Goal: Obtain resource: Download file/media

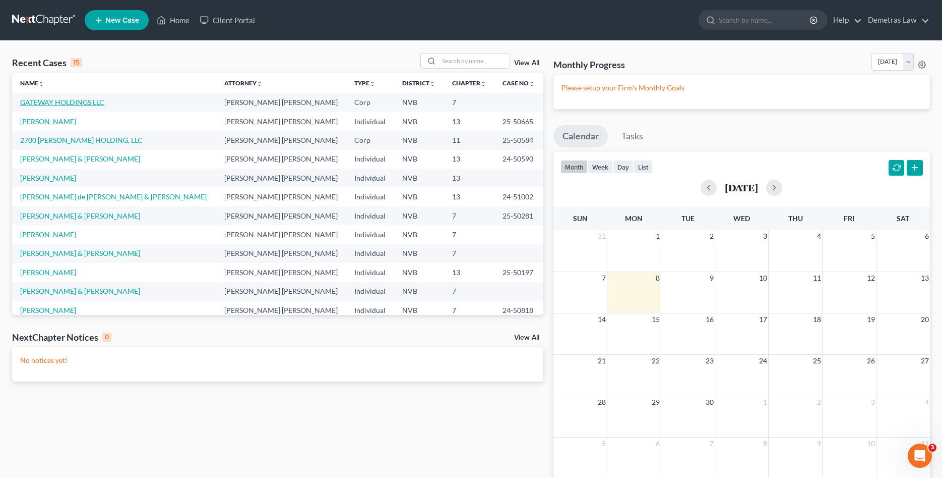
click at [62, 99] on link "GATEWAY HOLDINGS LLC" at bounding box center [62, 102] width 84 height 9
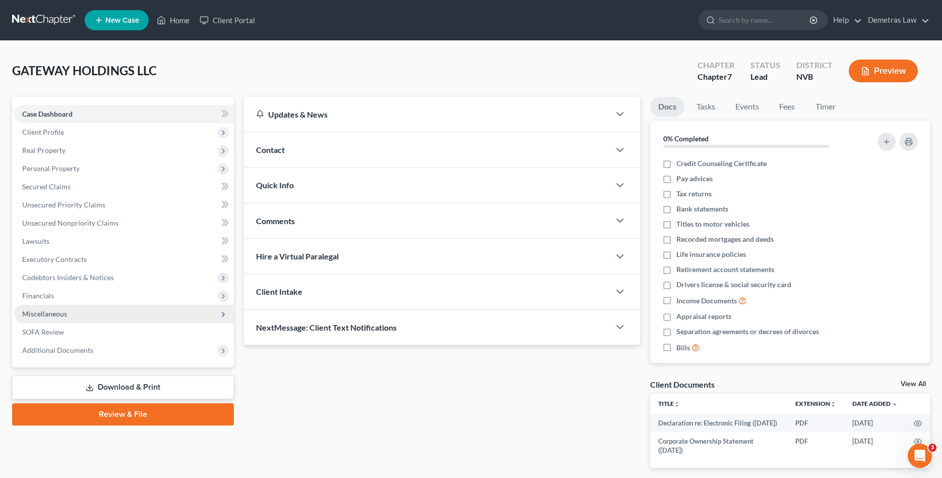
click at [59, 318] on span "Miscellaneous" at bounding box center [124, 314] width 220 height 18
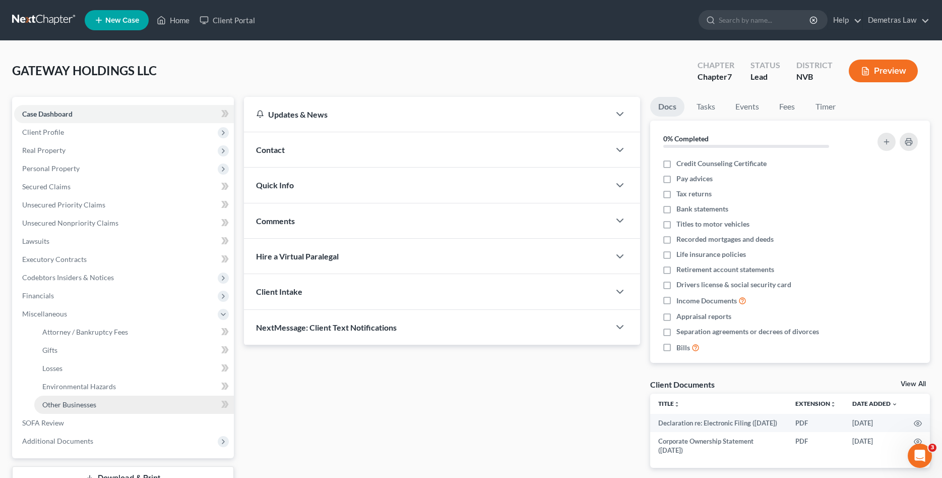
click at [82, 403] on span "Other Businesses" at bounding box center [69, 404] width 54 height 9
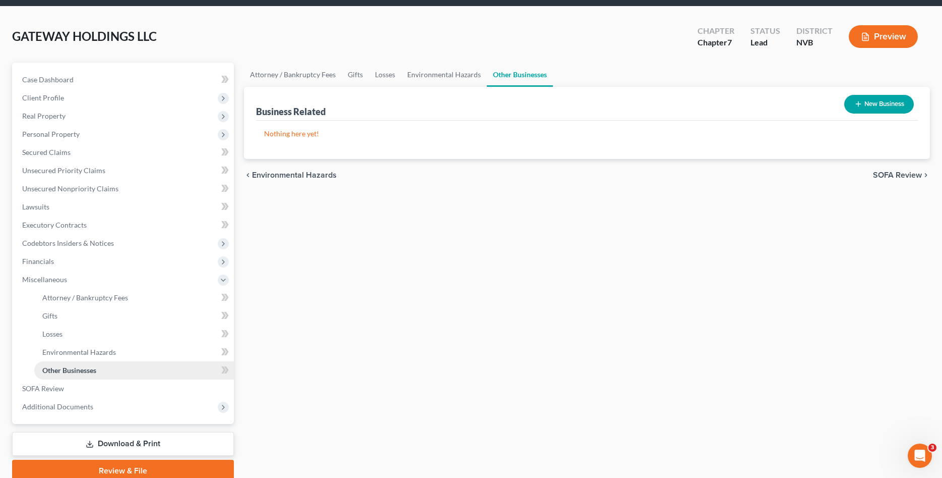
scroll to position [51, 0]
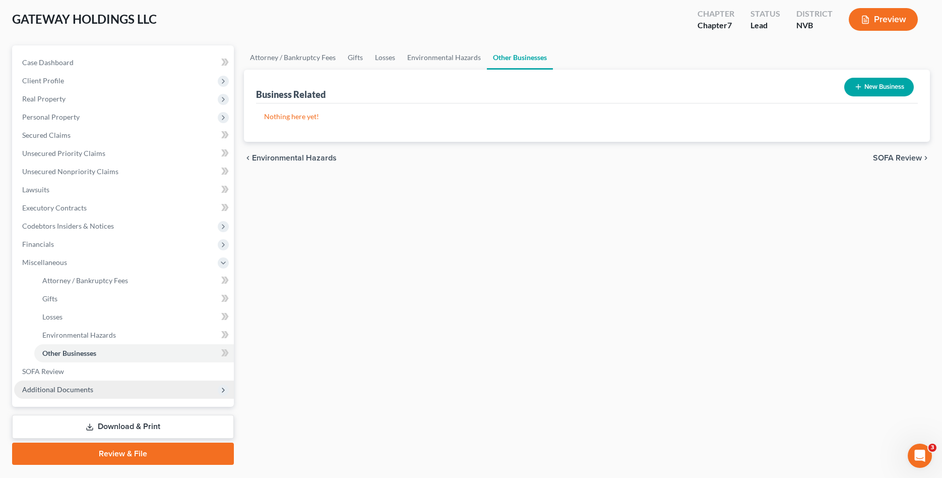
click at [71, 389] on span "Additional Documents" at bounding box center [57, 389] width 71 height 9
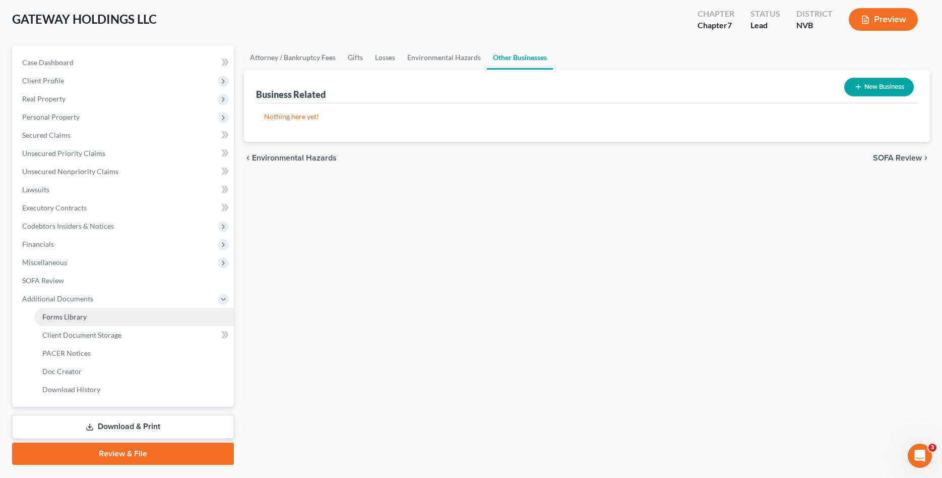
click at [85, 316] on span "Forms Library" at bounding box center [64, 316] width 44 height 9
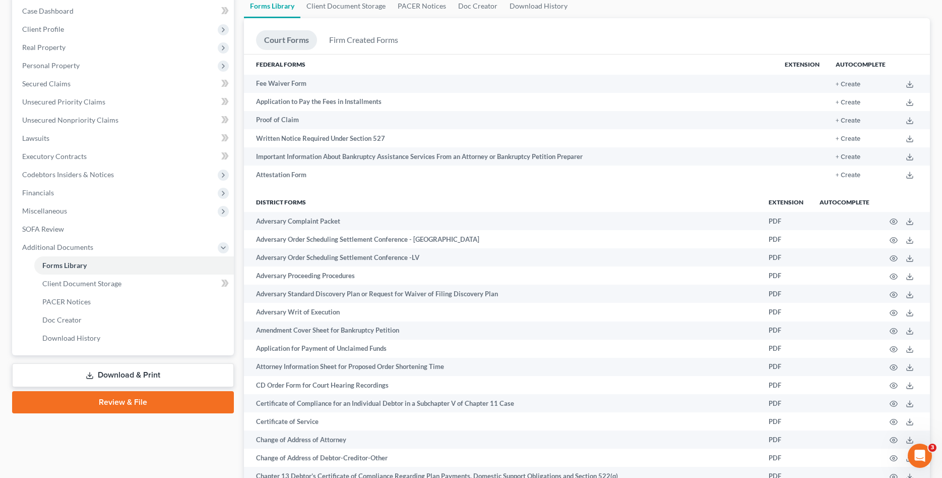
click at [155, 366] on link "Download & Print" at bounding box center [123, 375] width 222 height 24
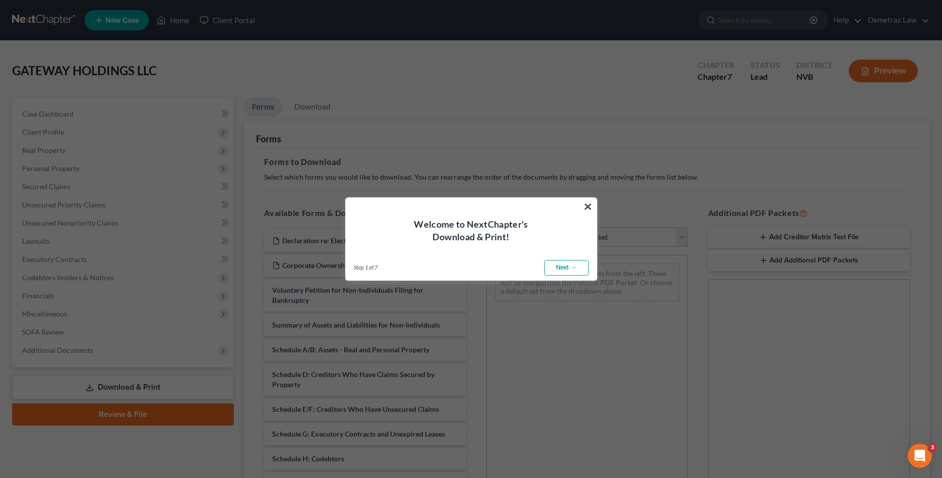
click at [563, 266] on link "Next →" at bounding box center [567, 268] width 44 height 16
select select "0"
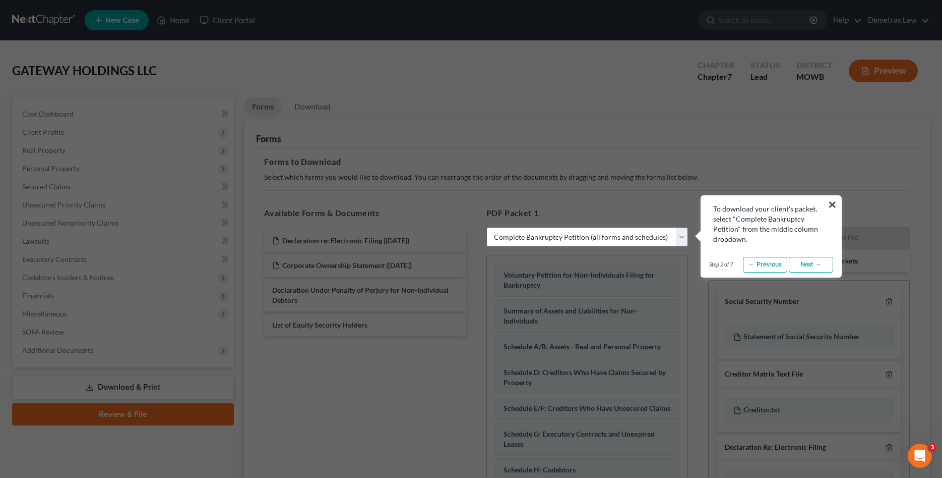
click at [811, 263] on link "Next →" at bounding box center [811, 265] width 44 height 16
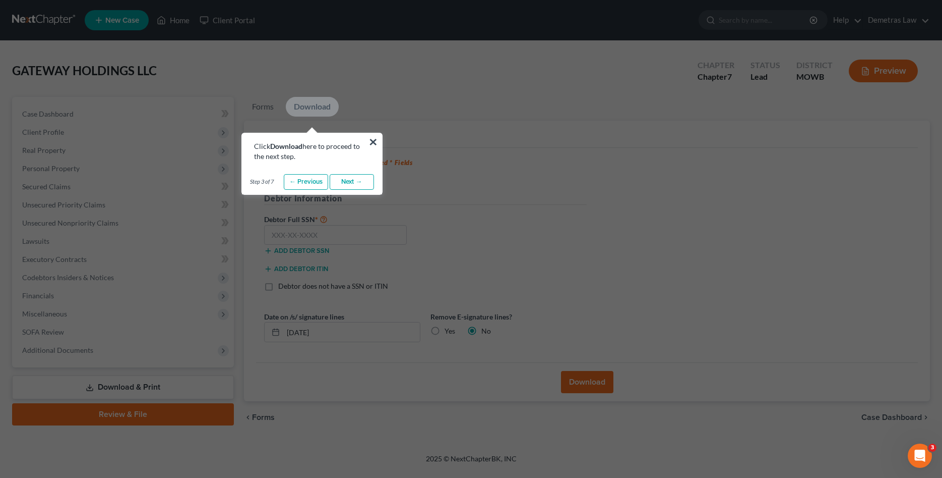
click at [352, 182] on link "Next →" at bounding box center [352, 182] width 44 height 16
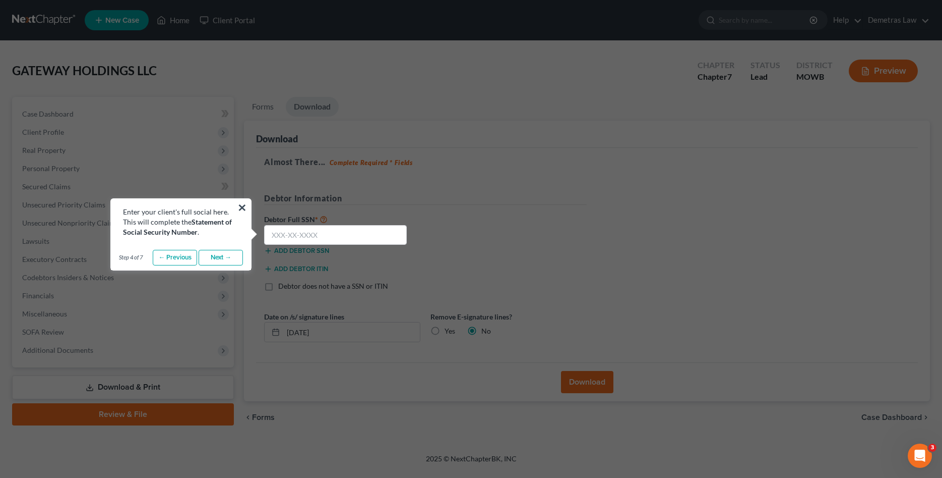
click at [215, 256] on link "Next →" at bounding box center [221, 258] width 44 height 16
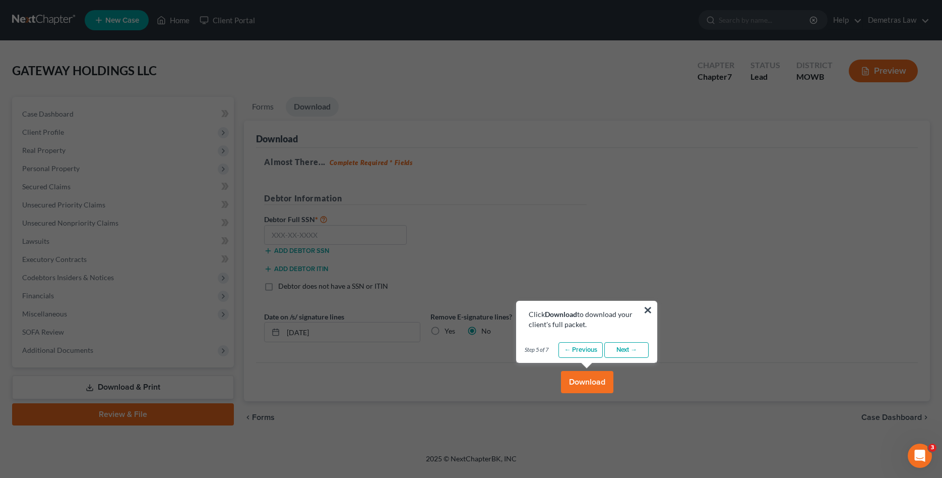
click at [637, 350] on link "Next →" at bounding box center [627, 350] width 44 height 16
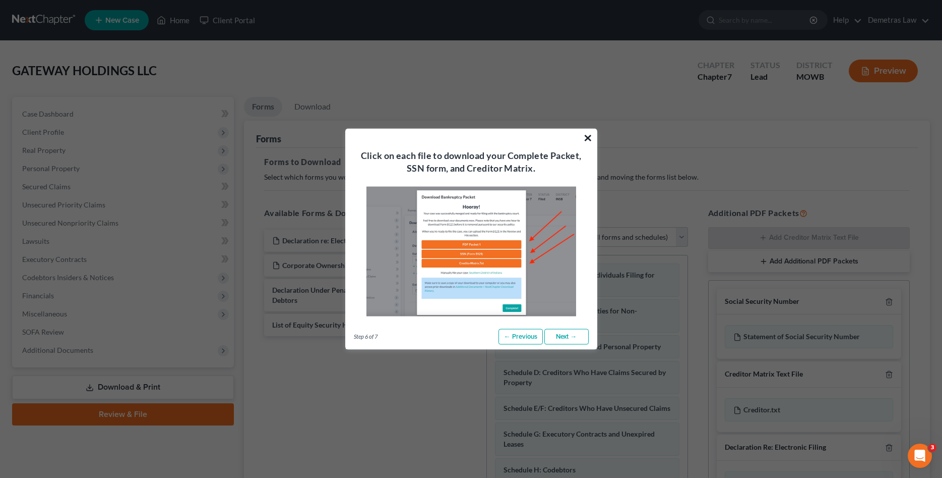
click at [588, 135] on button "×" at bounding box center [588, 137] width 10 height 16
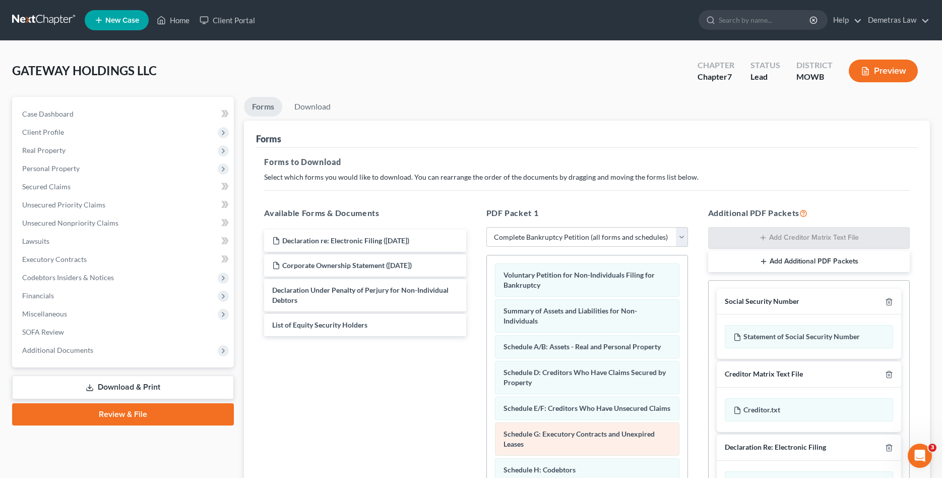
scroll to position [103, 0]
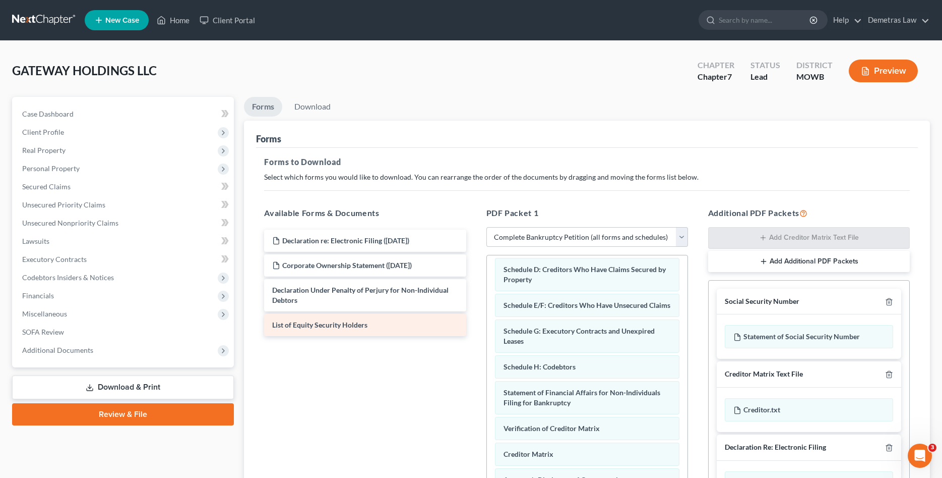
click at [293, 325] on span "List of Equity Security Holders" at bounding box center [319, 324] width 95 height 9
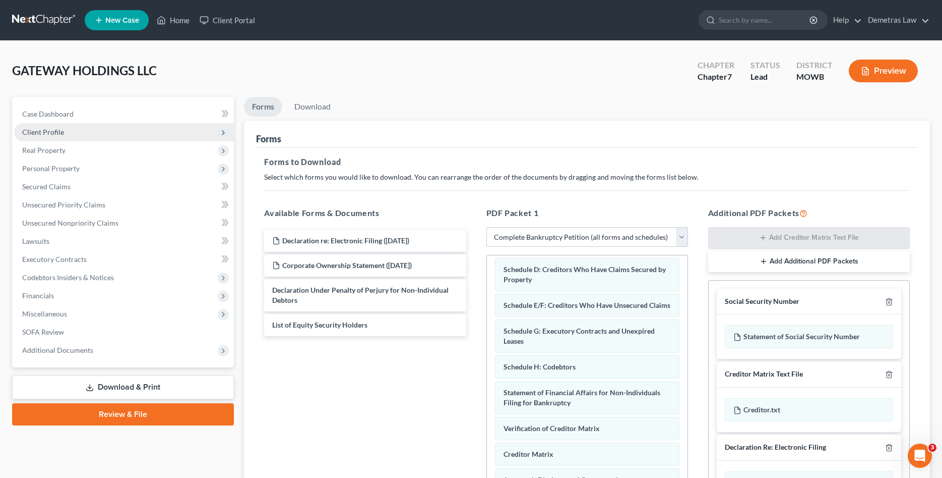
click at [45, 132] on span "Client Profile" at bounding box center [43, 132] width 42 height 9
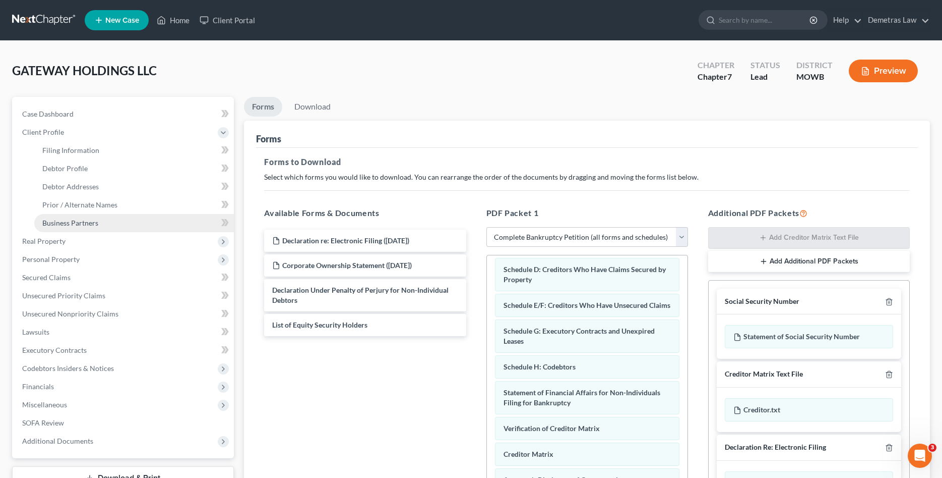
click at [85, 220] on span "Business Partners" at bounding box center [70, 222] width 56 height 9
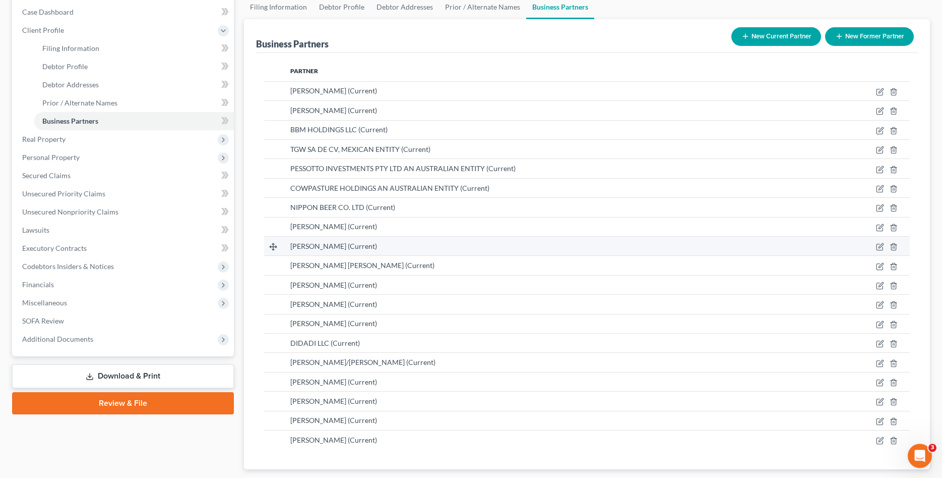
scroll to position [103, 0]
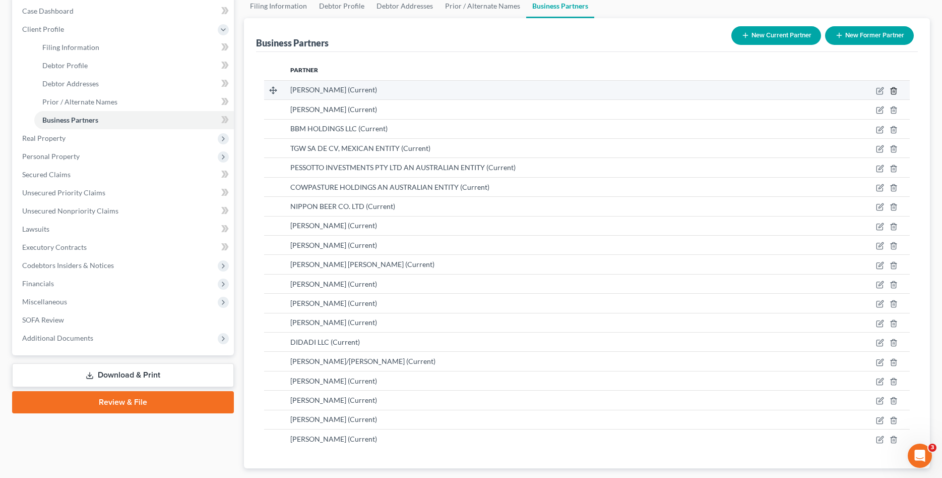
click at [896, 92] on icon "button" at bounding box center [894, 90] width 5 height 7
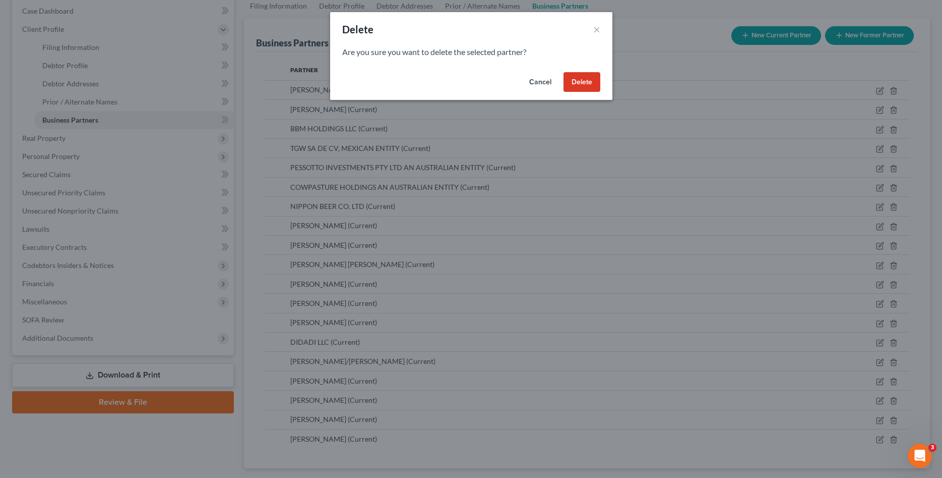
click at [593, 83] on button "Delete" at bounding box center [582, 82] width 37 height 20
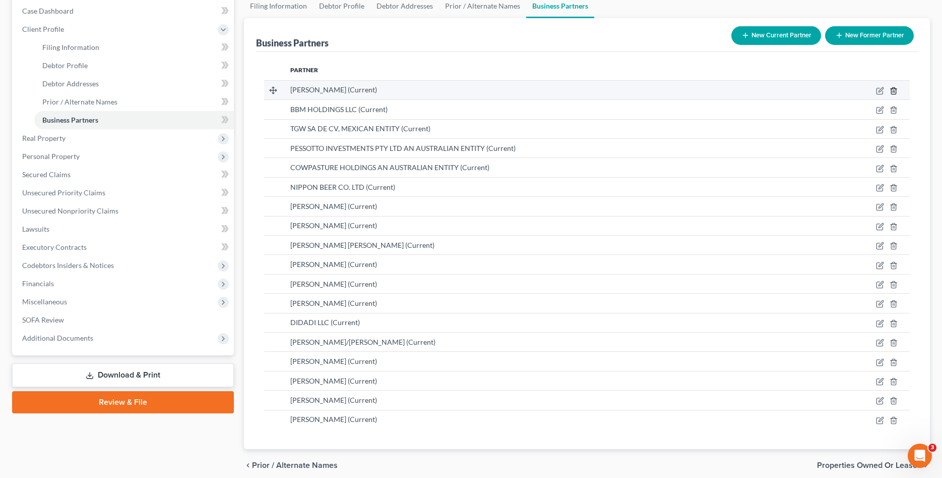
click at [893, 89] on icon "button" at bounding box center [894, 90] width 5 height 7
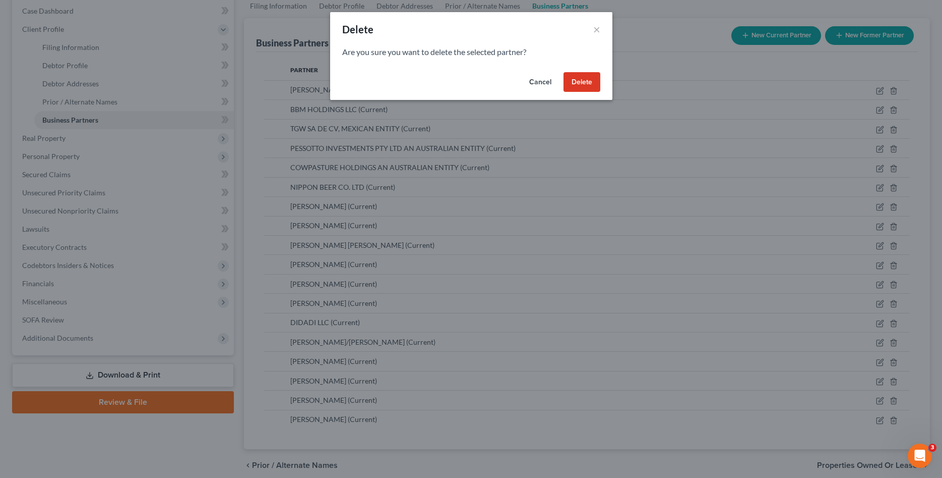
drag, startPoint x: 584, startPoint y: 82, endPoint x: 757, endPoint y: 88, distance: 173.0
click at [584, 82] on button "Delete" at bounding box center [582, 82] width 37 height 20
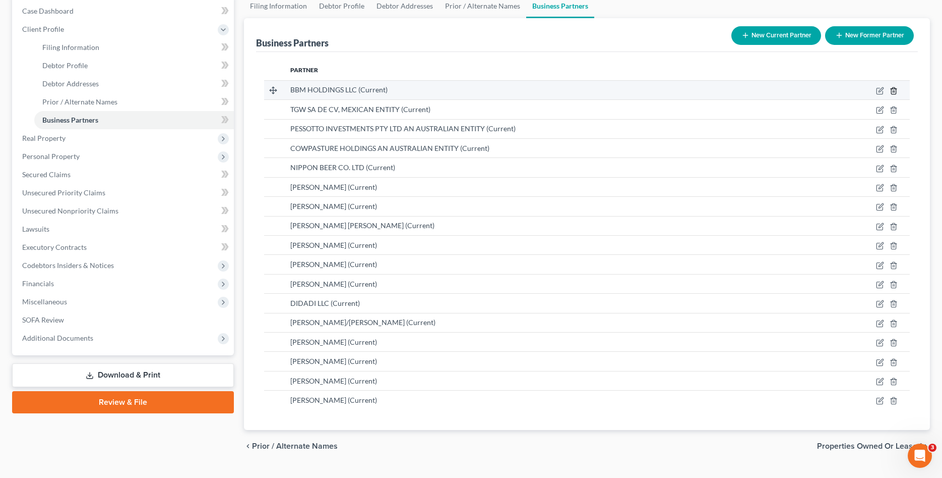
click at [898, 91] on icon "button" at bounding box center [894, 91] width 8 height 8
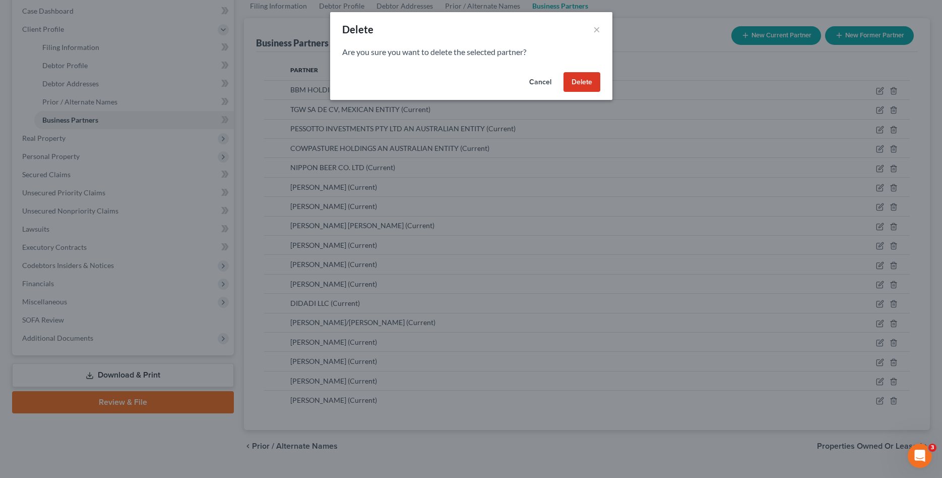
click at [577, 80] on button "Delete" at bounding box center [582, 82] width 37 height 20
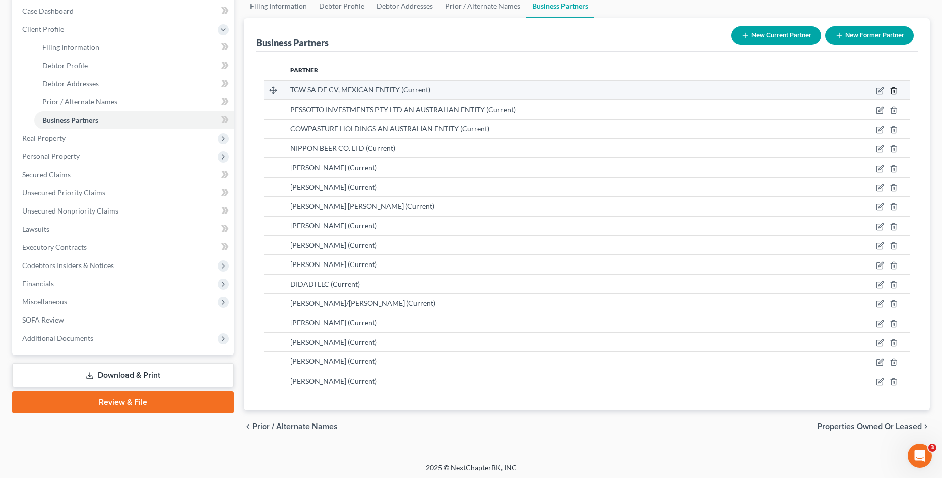
click at [894, 92] on line "button" at bounding box center [894, 91] width 0 height 2
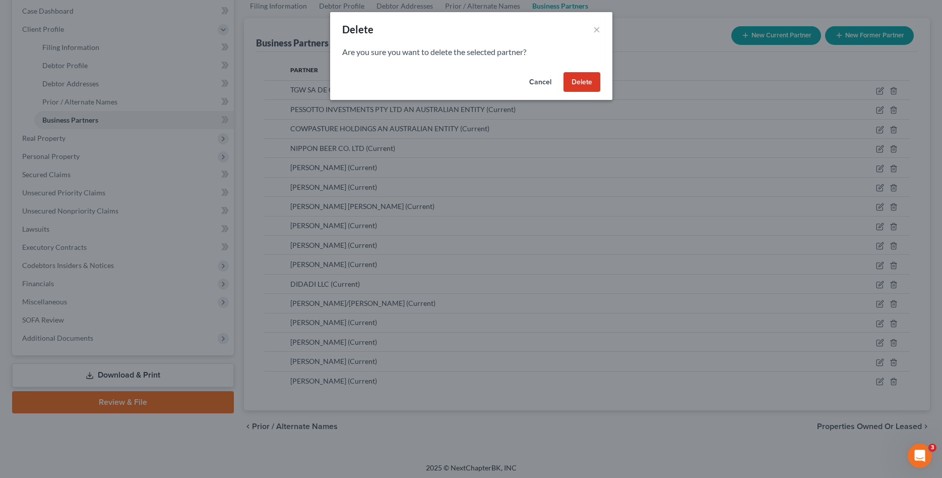
click at [582, 79] on button "Delete" at bounding box center [582, 82] width 37 height 20
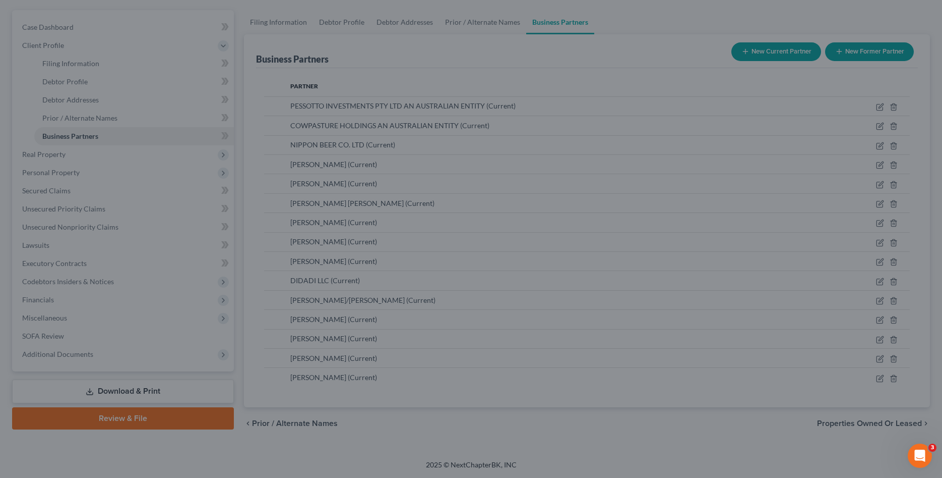
scroll to position [86, 0]
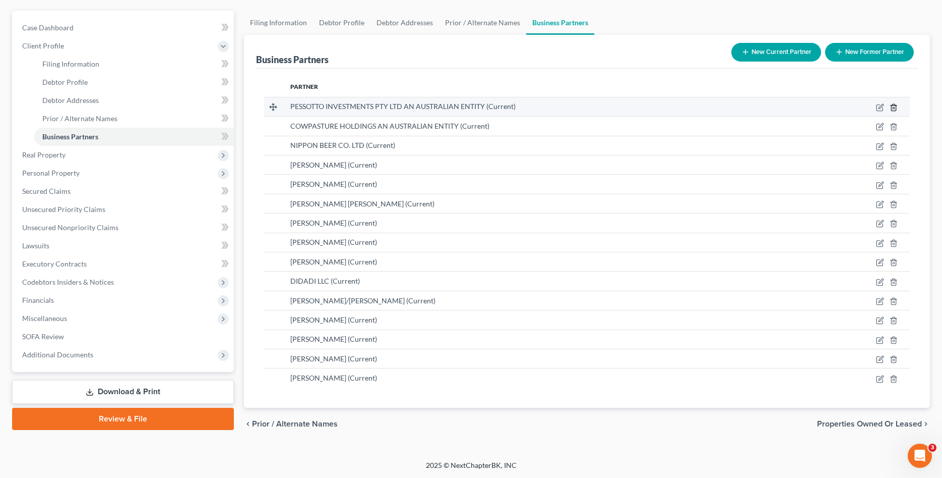
click at [894, 107] on line "button" at bounding box center [894, 108] width 0 height 2
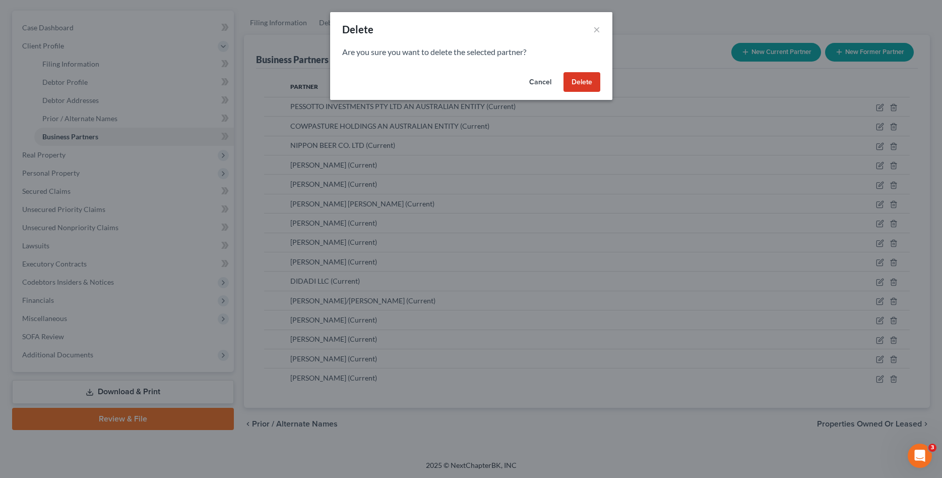
click at [584, 83] on button "Delete" at bounding box center [582, 82] width 37 height 20
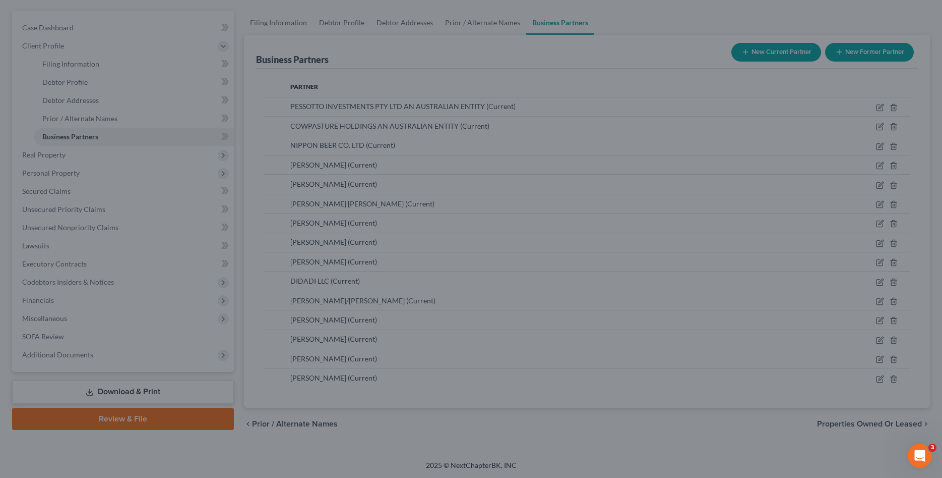
scroll to position [76, 0]
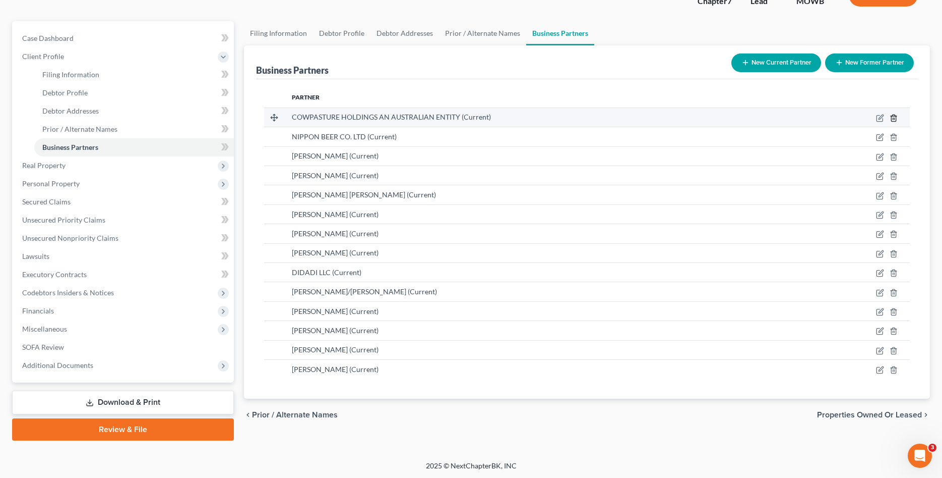
click at [890, 115] on icon "button" at bounding box center [894, 118] width 8 height 8
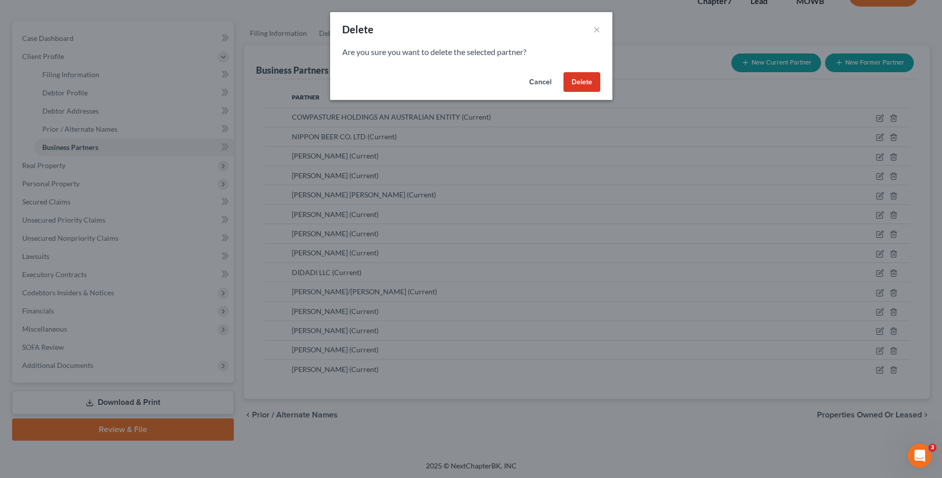
click at [581, 83] on button "Delete" at bounding box center [582, 82] width 37 height 20
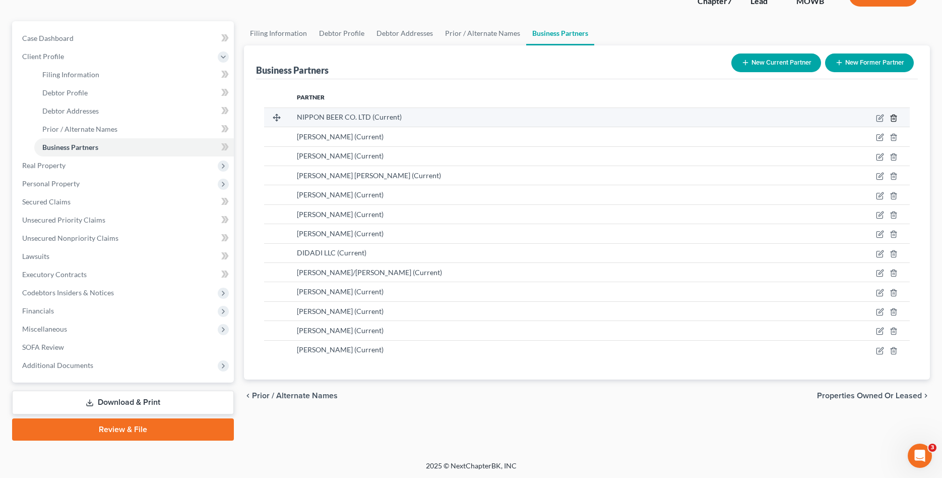
click at [894, 117] on line "button" at bounding box center [894, 118] width 0 height 2
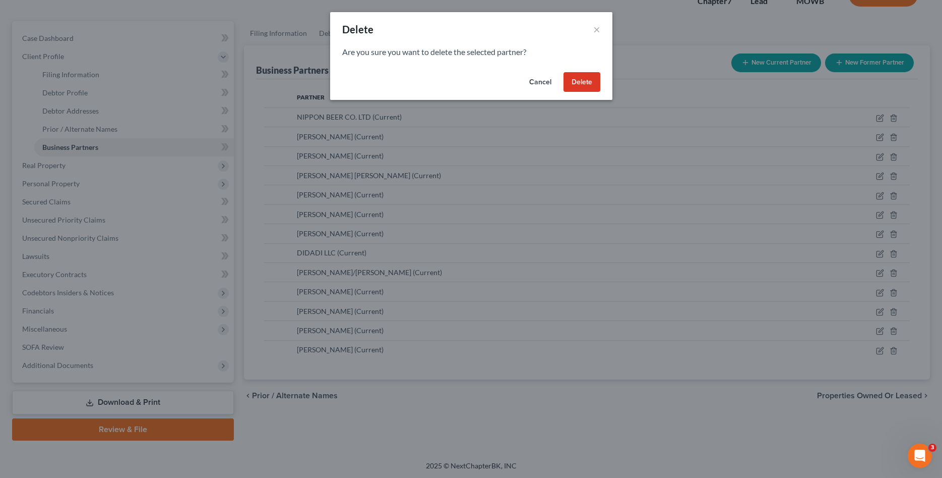
click at [577, 81] on button "Delete" at bounding box center [582, 82] width 37 height 20
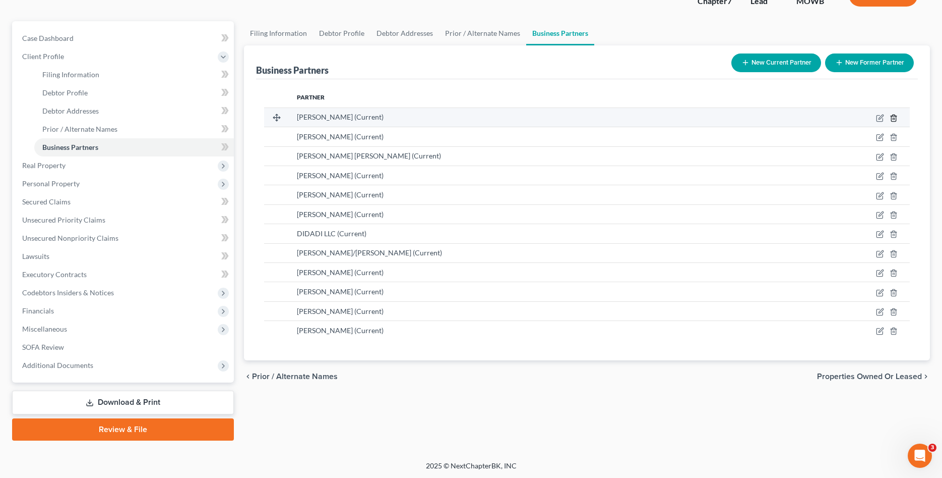
click at [896, 120] on icon "button" at bounding box center [894, 117] width 5 height 7
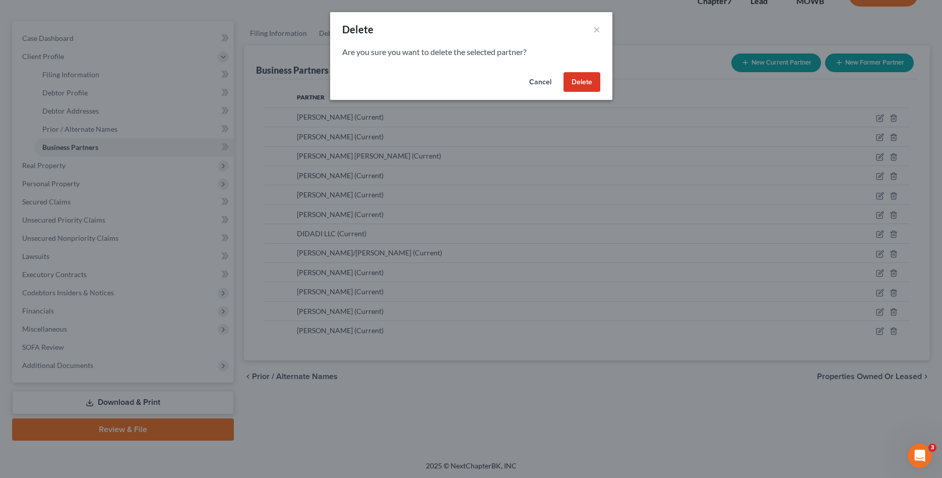
click at [576, 86] on button "Delete" at bounding box center [582, 82] width 37 height 20
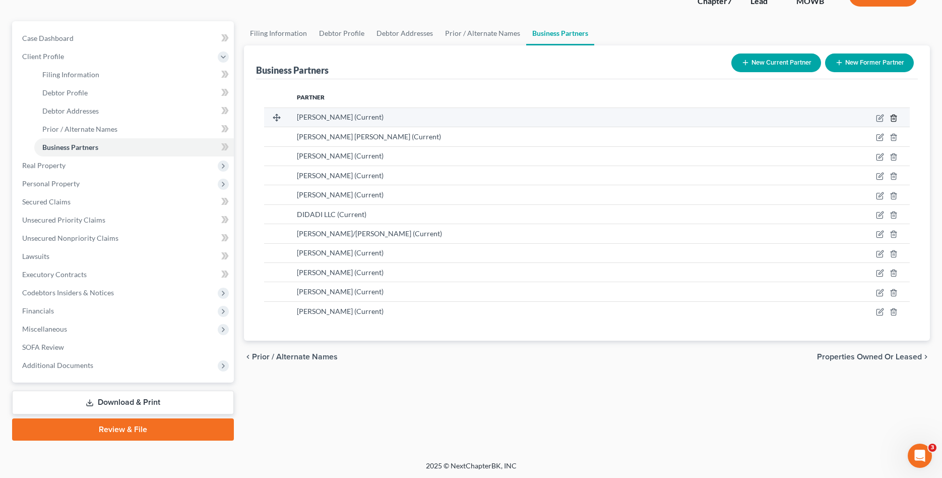
click at [895, 119] on icon "button" at bounding box center [894, 118] width 8 height 8
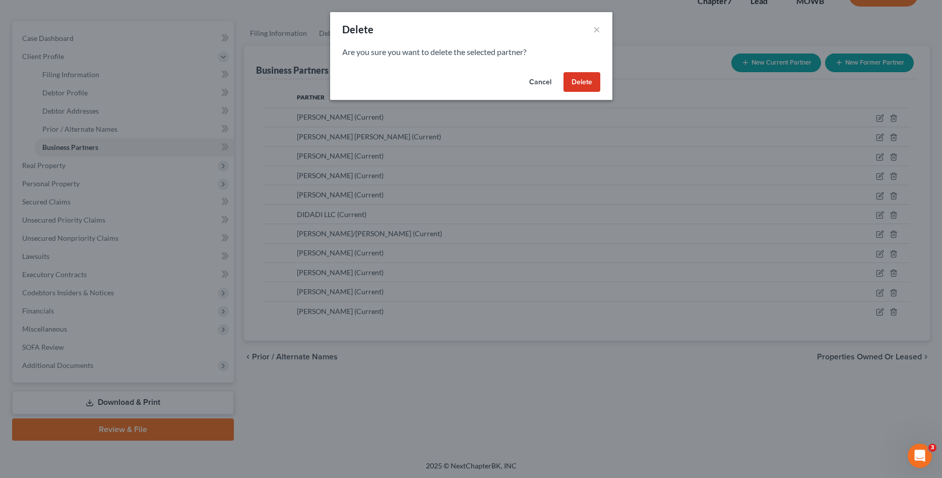
click at [585, 83] on button "Delete" at bounding box center [582, 82] width 37 height 20
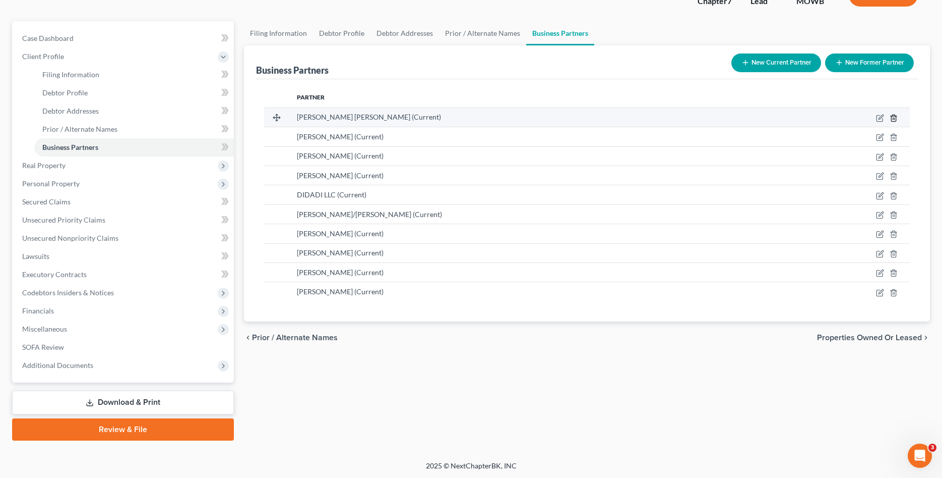
click at [896, 118] on icon "button" at bounding box center [894, 117] width 5 height 7
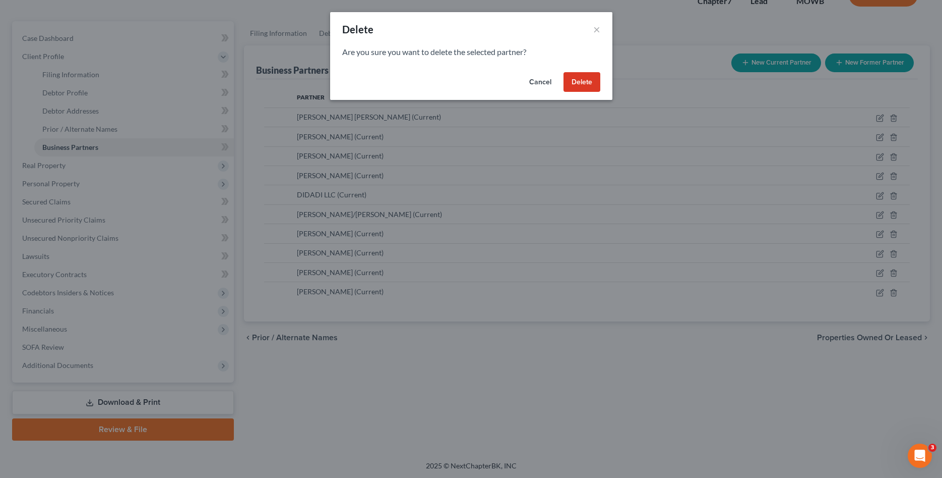
click at [571, 81] on button "Delete" at bounding box center [582, 82] width 37 height 20
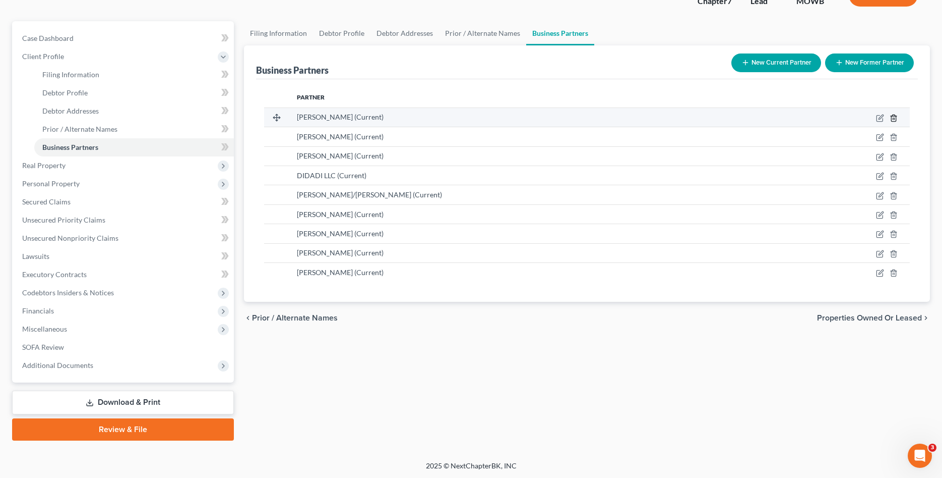
click at [896, 120] on icon "button" at bounding box center [894, 118] width 8 height 8
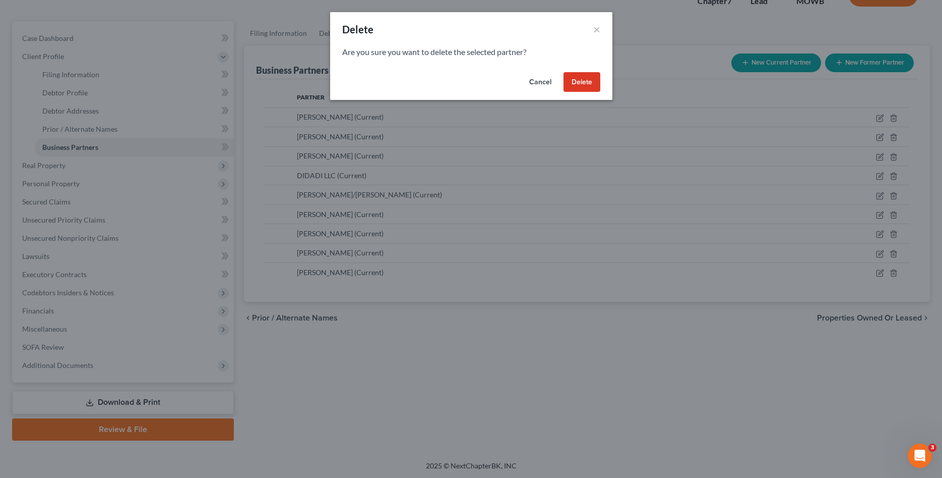
click at [577, 84] on button "Delete" at bounding box center [582, 82] width 37 height 20
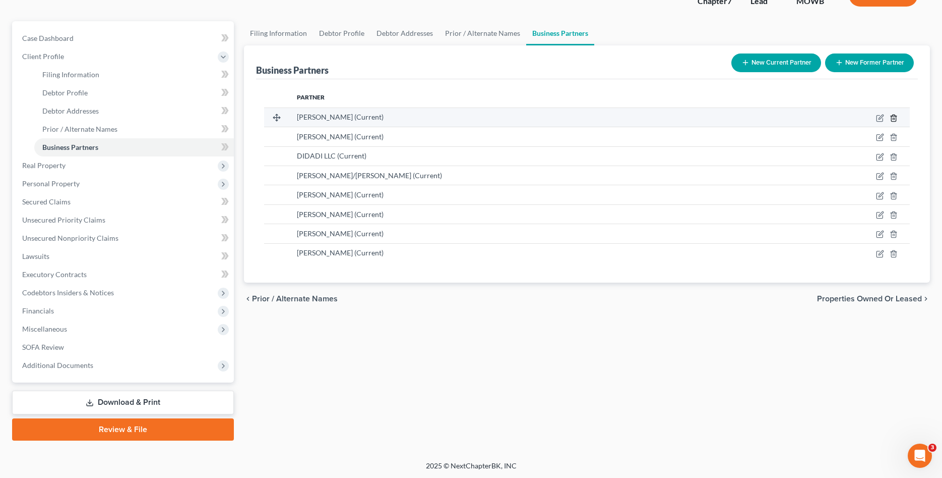
click at [898, 119] on icon "button" at bounding box center [894, 118] width 8 height 8
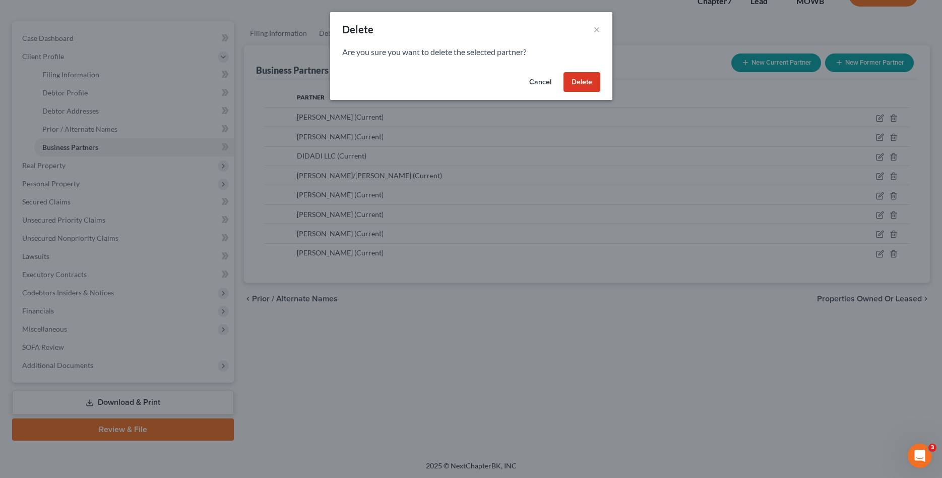
click at [580, 85] on button "Delete" at bounding box center [582, 82] width 37 height 20
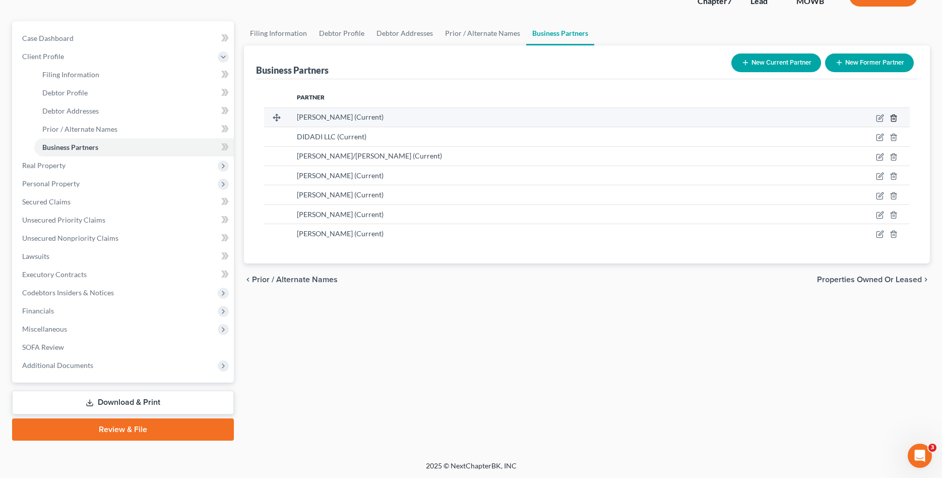
click at [893, 118] on icon "button" at bounding box center [894, 118] width 8 height 8
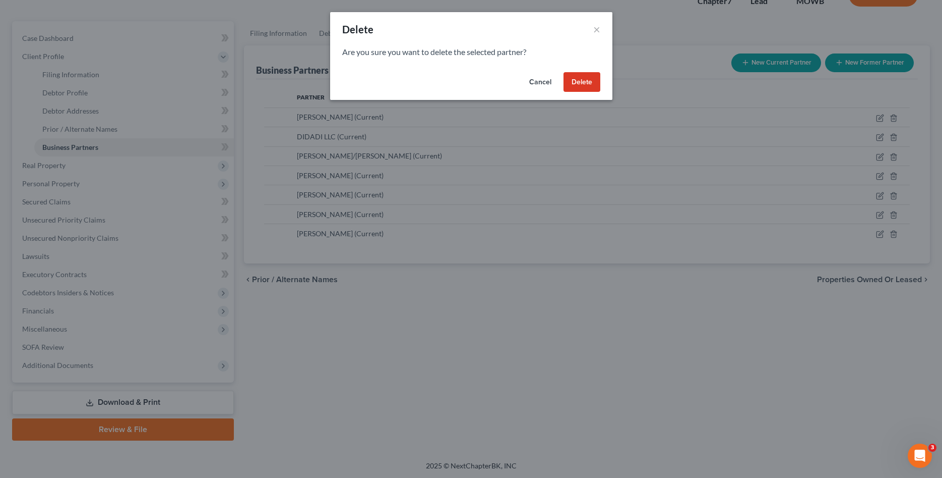
click at [575, 83] on button "Delete" at bounding box center [582, 82] width 37 height 20
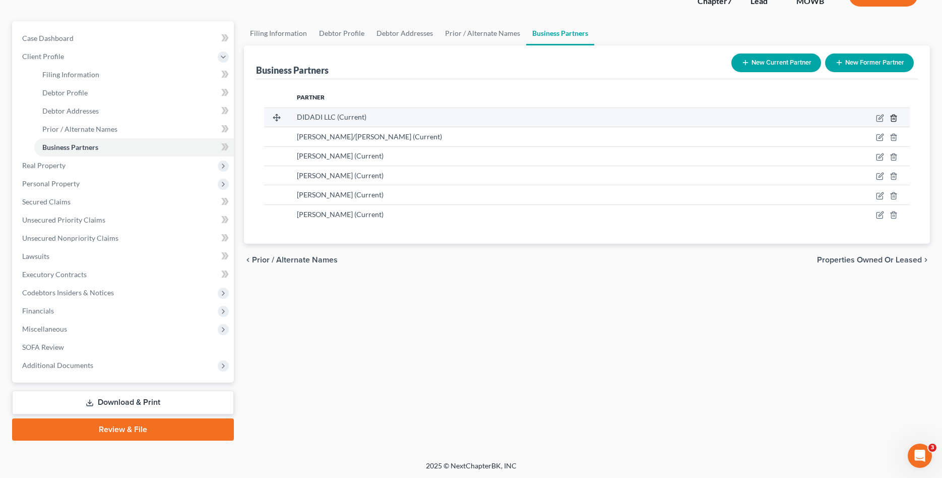
click at [895, 117] on icon "button" at bounding box center [894, 118] width 8 height 8
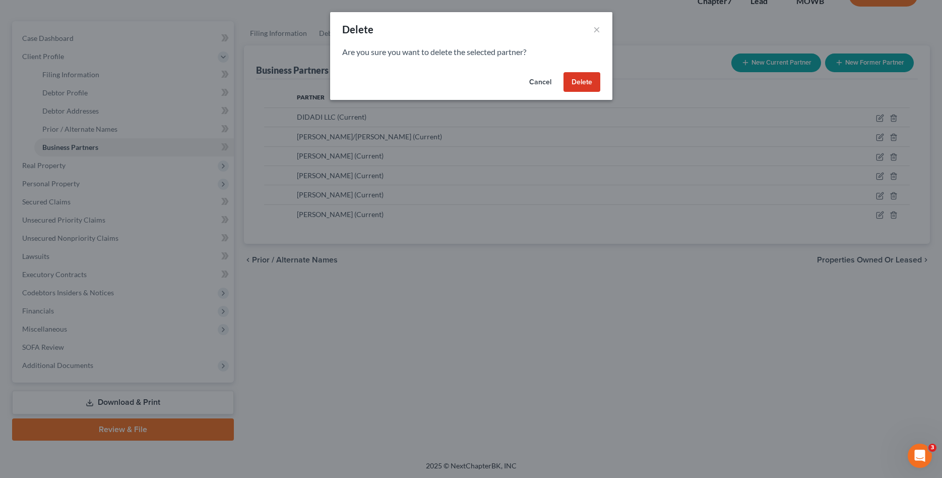
click at [585, 82] on button "Delete" at bounding box center [582, 82] width 37 height 20
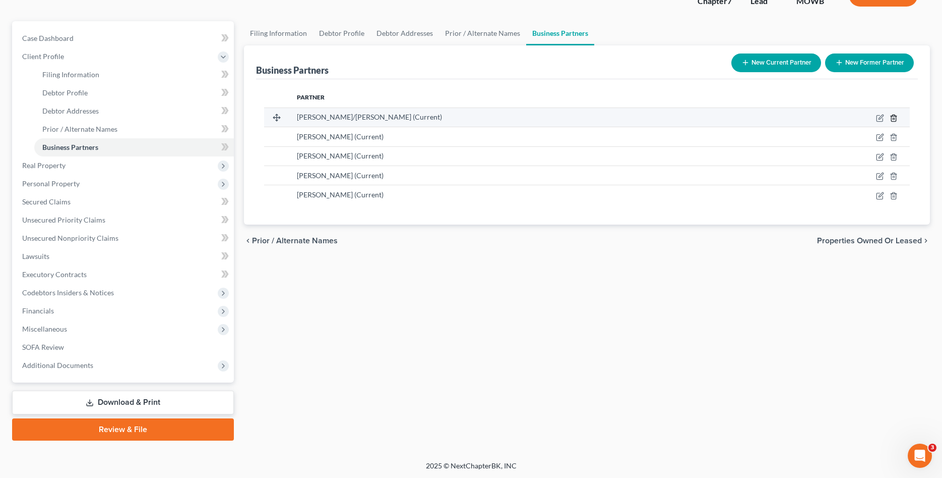
click at [896, 114] on icon "button" at bounding box center [894, 118] width 8 height 8
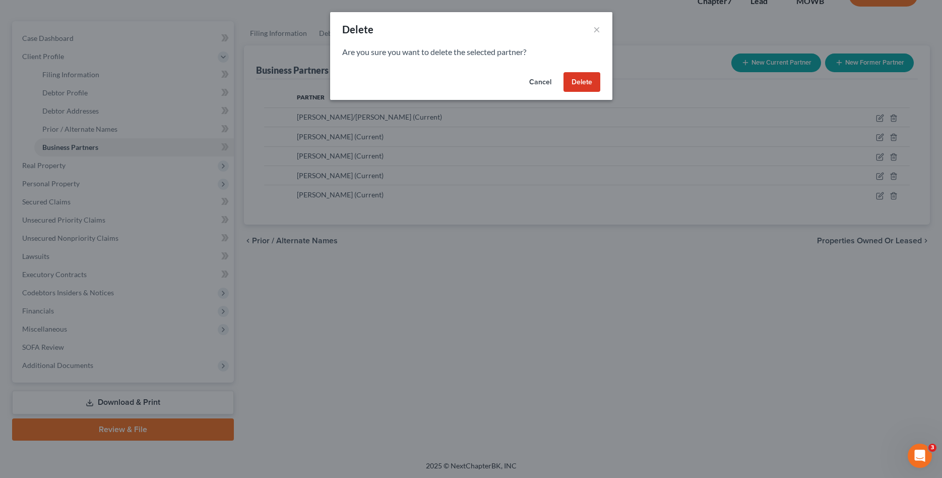
click at [574, 84] on button "Delete" at bounding box center [582, 82] width 37 height 20
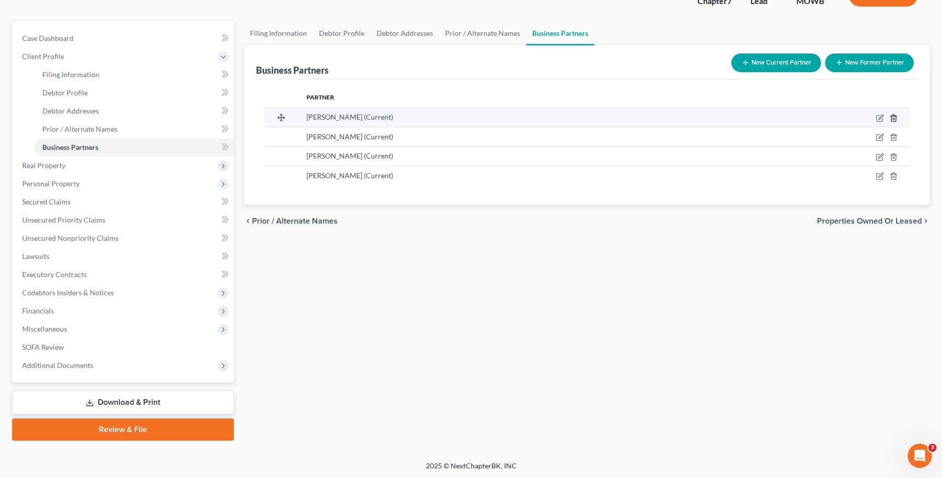
click at [893, 116] on icon "button" at bounding box center [894, 118] width 8 height 8
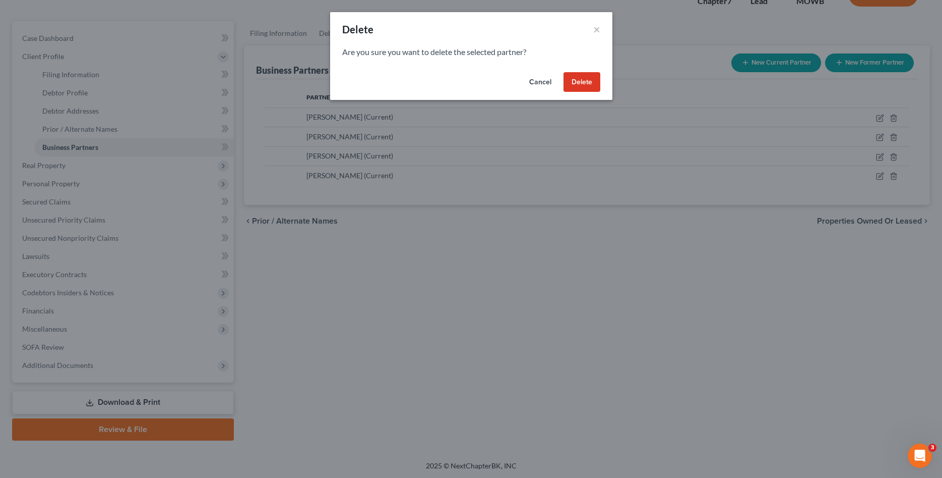
click at [579, 80] on button "Delete" at bounding box center [582, 82] width 37 height 20
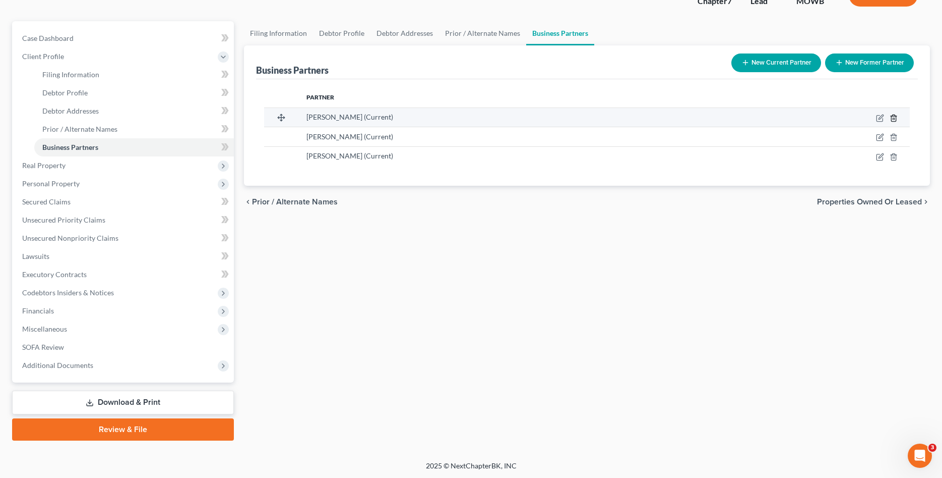
click at [895, 115] on icon "button" at bounding box center [894, 118] width 8 height 8
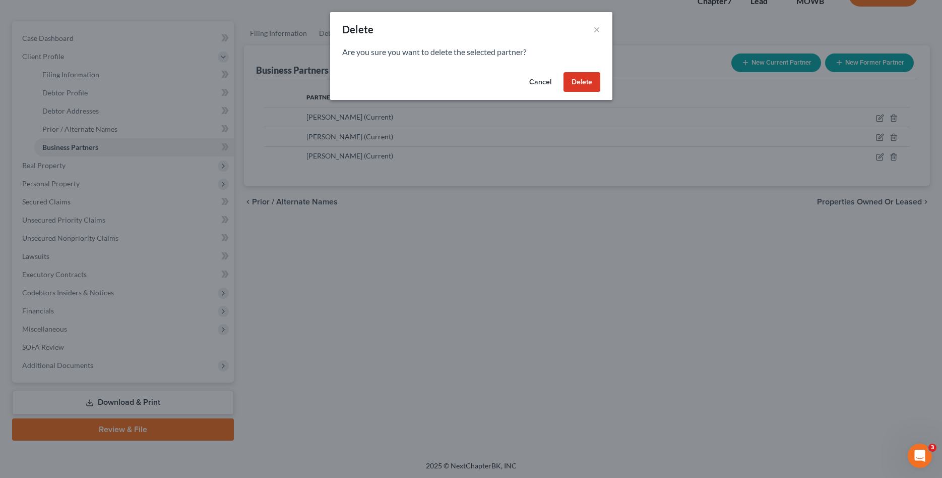
click at [582, 83] on button "Delete" at bounding box center [582, 82] width 37 height 20
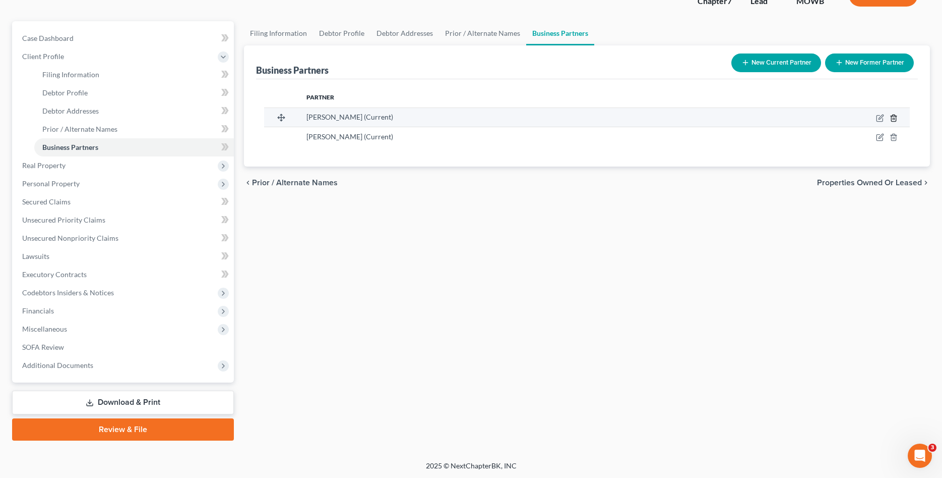
click at [894, 118] on line "button" at bounding box center [894, 118] width 0 height 2
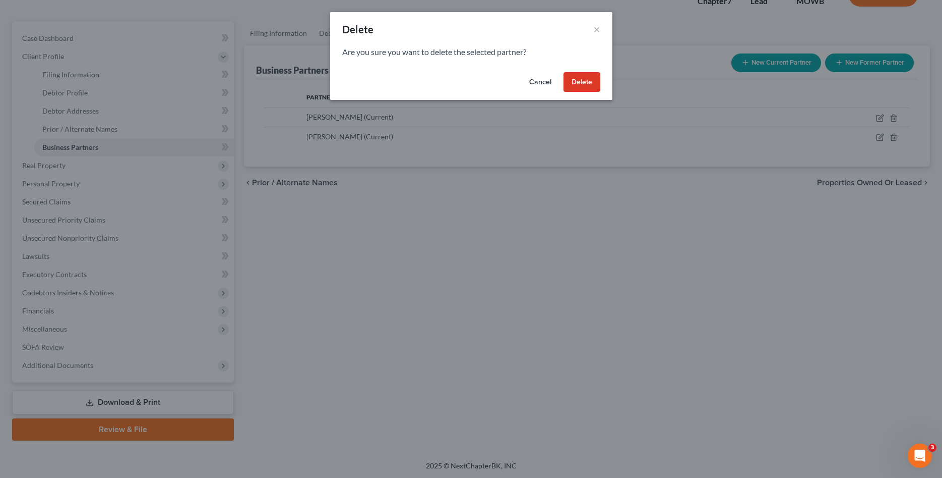
click at [590, 80] on button "Delete" at bounding box center [582, 82] width 37 height 20
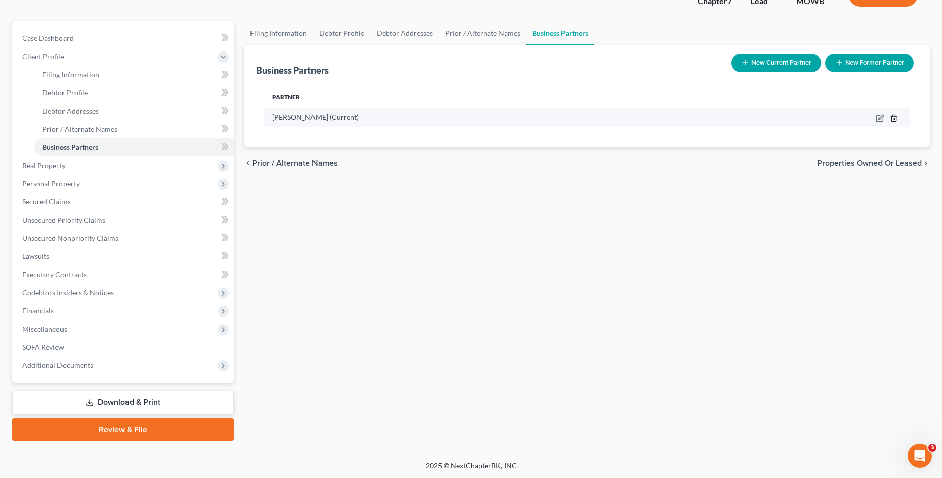
click at [894, 118] on line "button" at bounding box center [894, 118] width 0 height 2
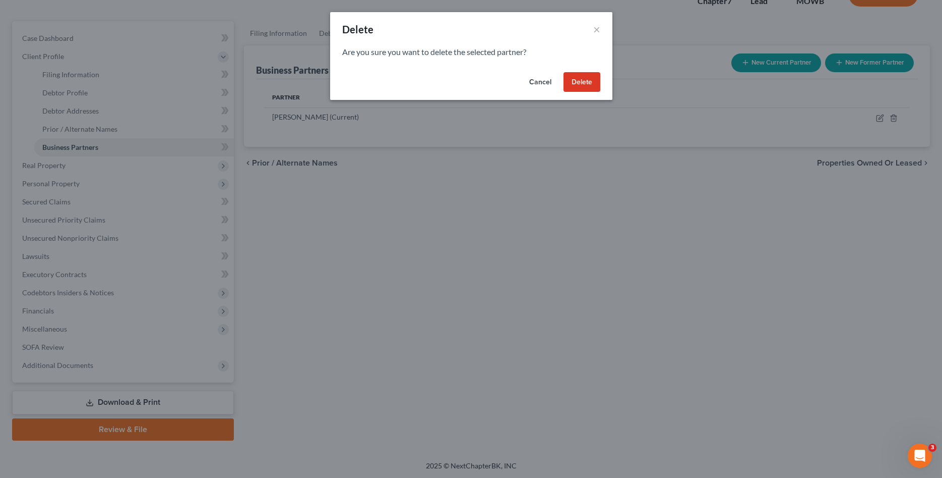
click at [587, 87] on button "Delete" at bounding box center [582, 82] width 37 height 20
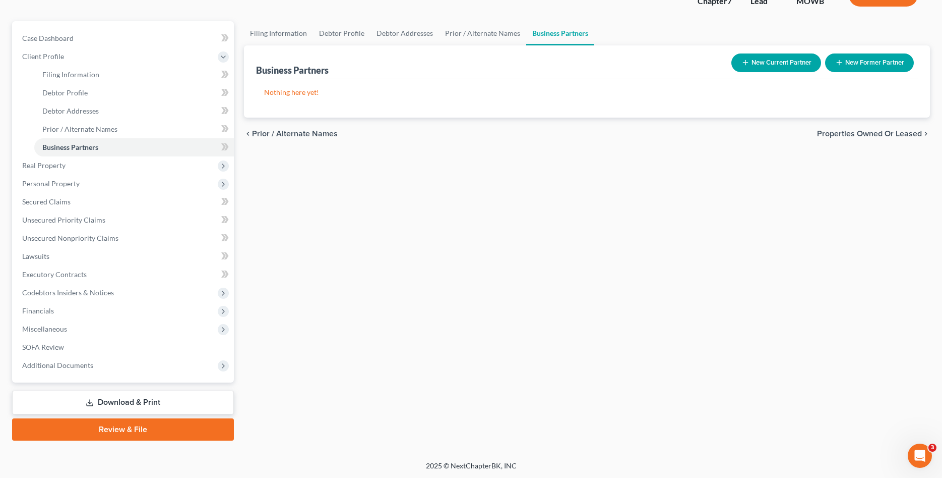
click at [536, 257] on div "Filing Information Debtor Profile Debtor Addresses Prior / Alternate Names Busi…" at bounding box center [587, 230] width 696 height 419
click at [97, 73] on link "Filing Information" at bounding box center [134, 75] width 200 height 18
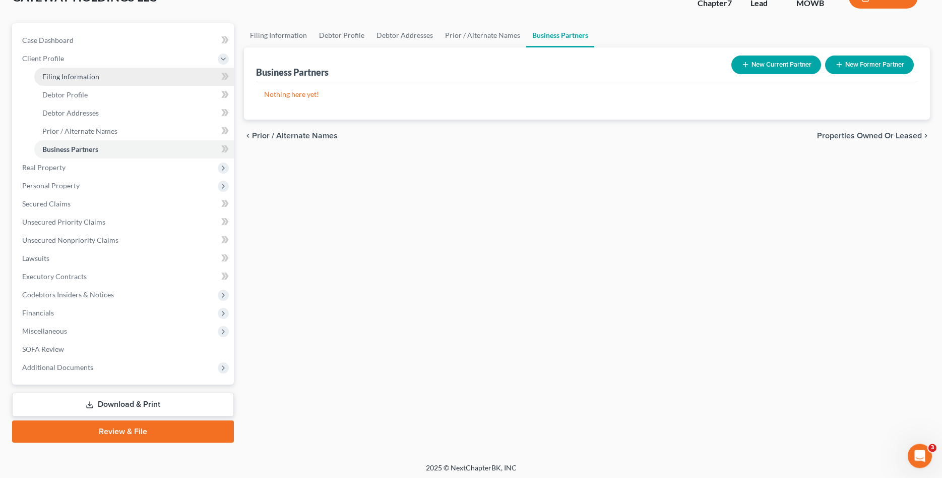
select select "3"
select select "1"
select select "0"
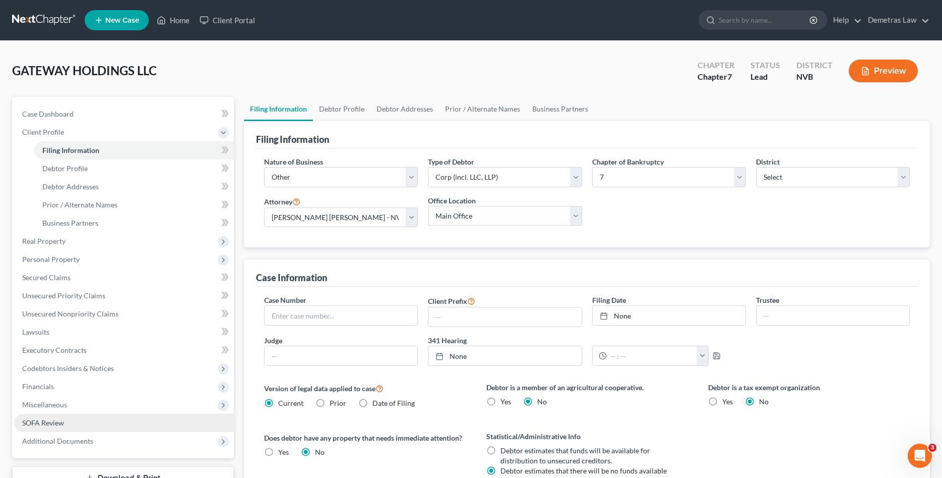
click at [63, 425] on span "SOFA Review" at bounding box center [43, 422] width 42 height 9
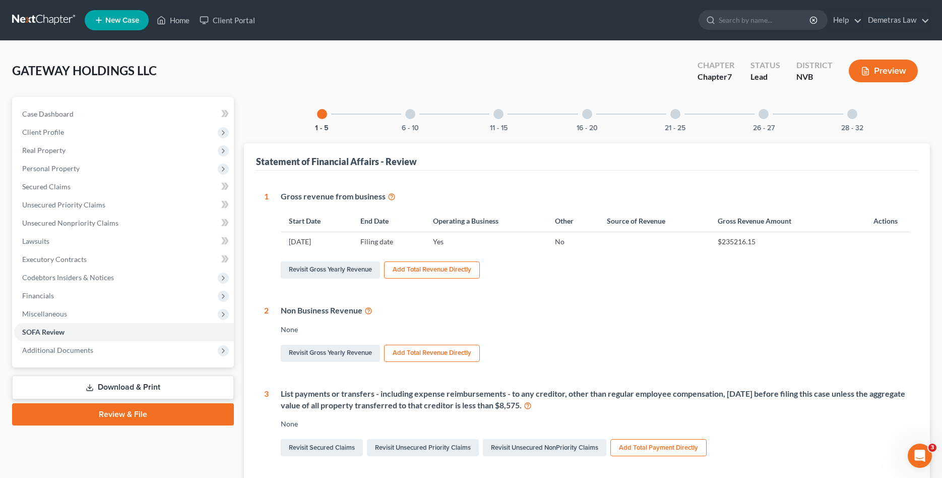
click at [111, 382] on link "Download & Print" at bounding box center [123, 387] width 222 height 24
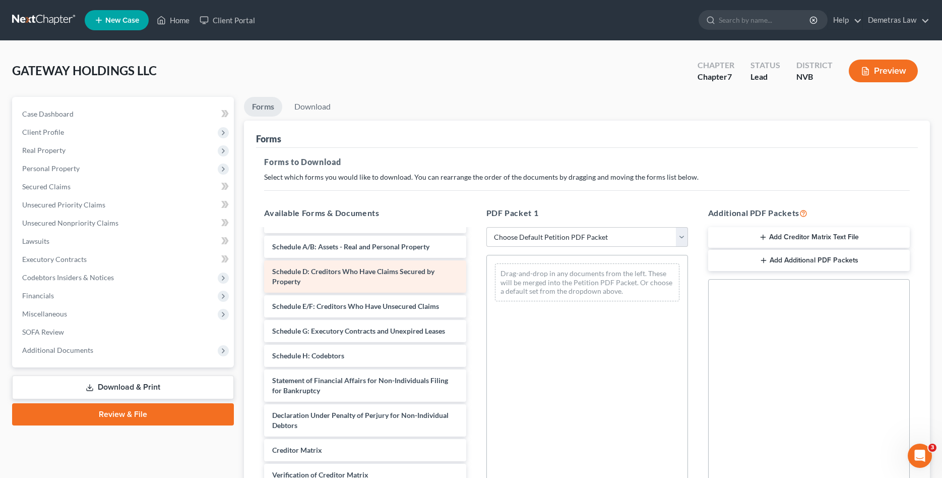
scroll to position [136, 0]
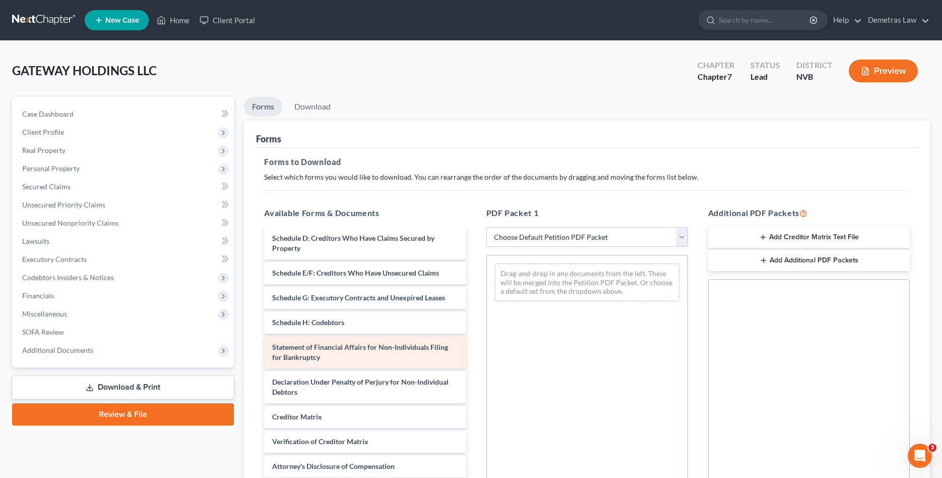
click at [334, 355] on div "Statement of Financial Affairs for Non-Individuals Filing for Bankruptcy" at bounding box center [365, 352] width 202 height 32
drag, startPoint x: 334, startPoint y: 355, endPoint x: 357, endPoint y: 351, distance: 23.0
click at [357, 351] on div "Statement of Financial Affairs for Non-Individuals Filing for Bankruptcy Declar…" at bounding box center [365, 297] width 218 height 408
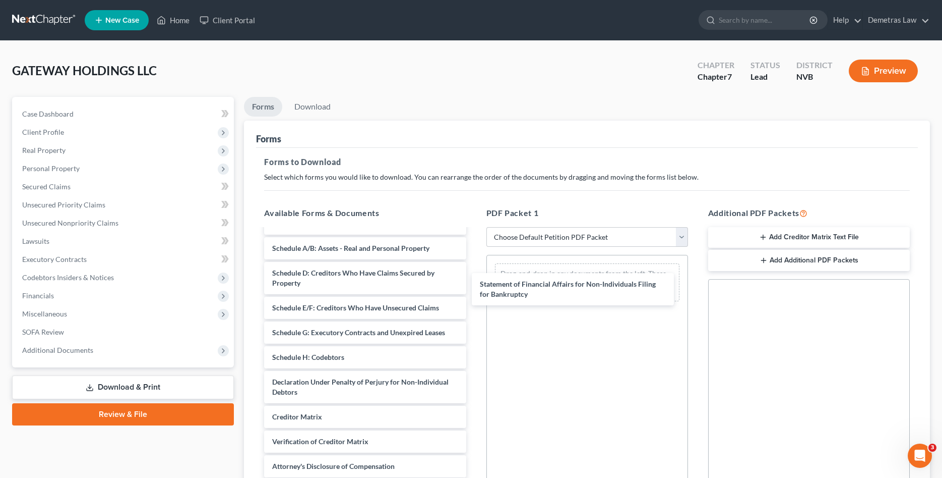
drag, startPoint x: 347, startPoint y: 351, endPoint x: 555, endPoint y: 287, distance: 217.4
click at [474, 286] on div "Statement of Financial Affairs for Non-Individuals Filing for Bankruptcy Declar…" at bounding box center [365, 315] width 218 height 374
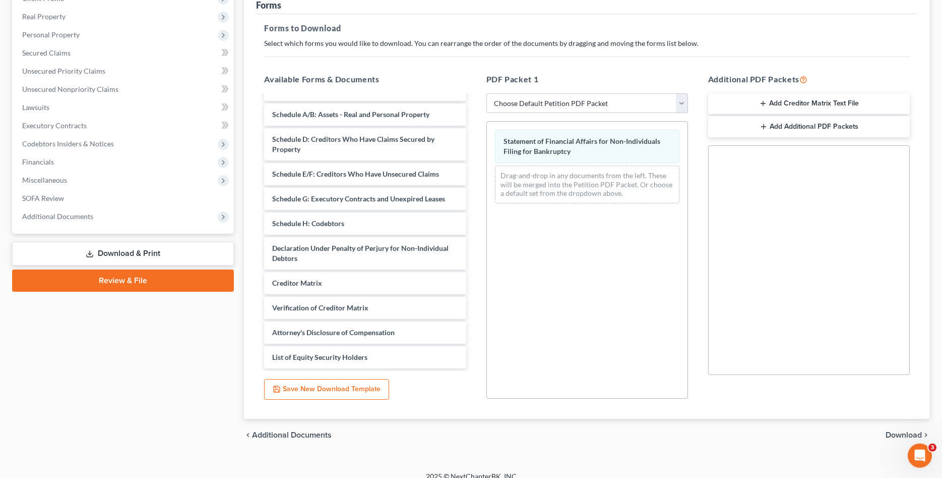
scroll to position [145, 0]
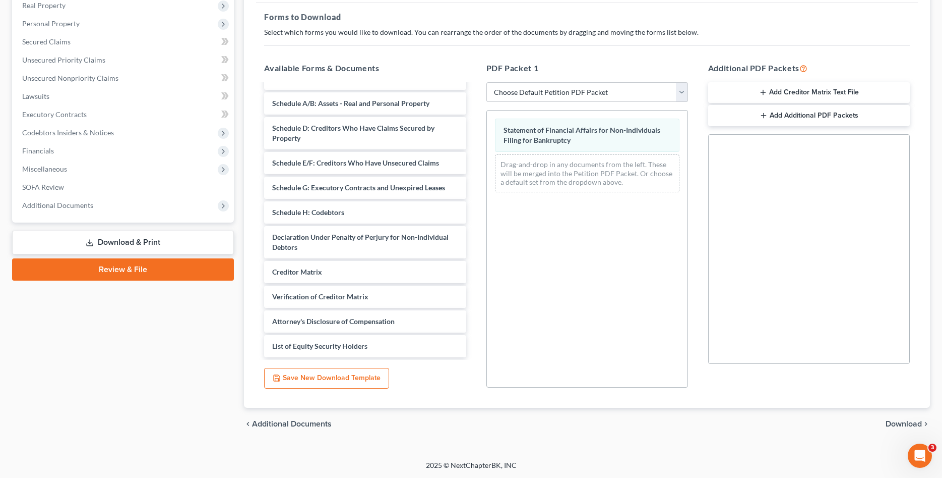
click at [899, 423] on span "Download" at bounding box center [904, 424] width 36 height 8
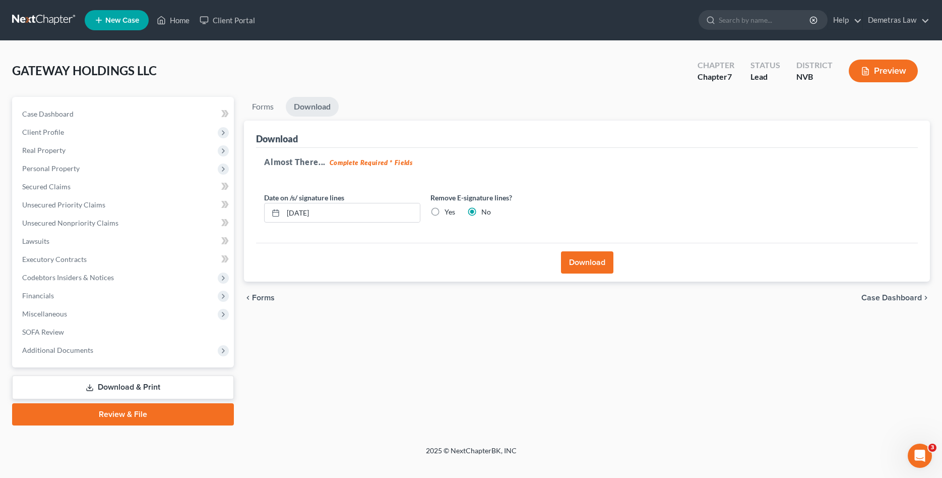
click at [581, 262] on button "Download" at bounding box center [587, 262] width 52 height 22
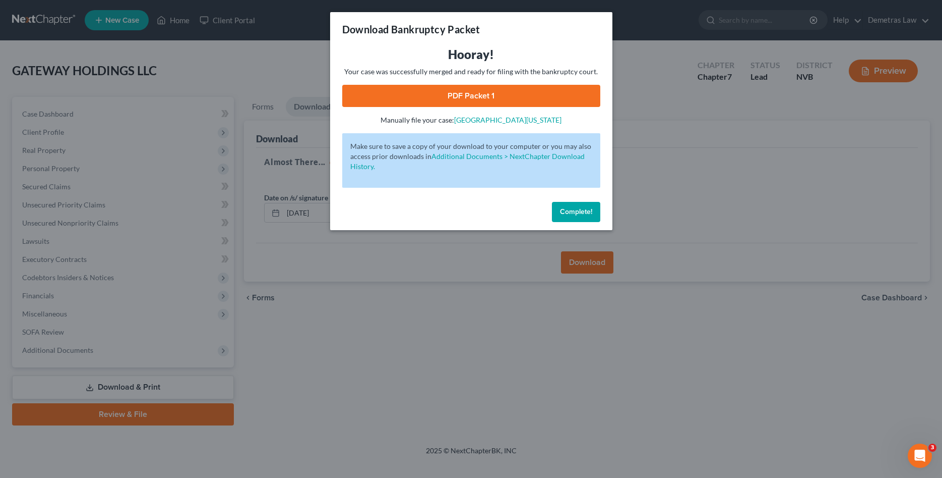
click at [494, 93] on link "PDF Packet 1" at bounding box center [471, 96] width 258 height 22
